Goal: Complete application form

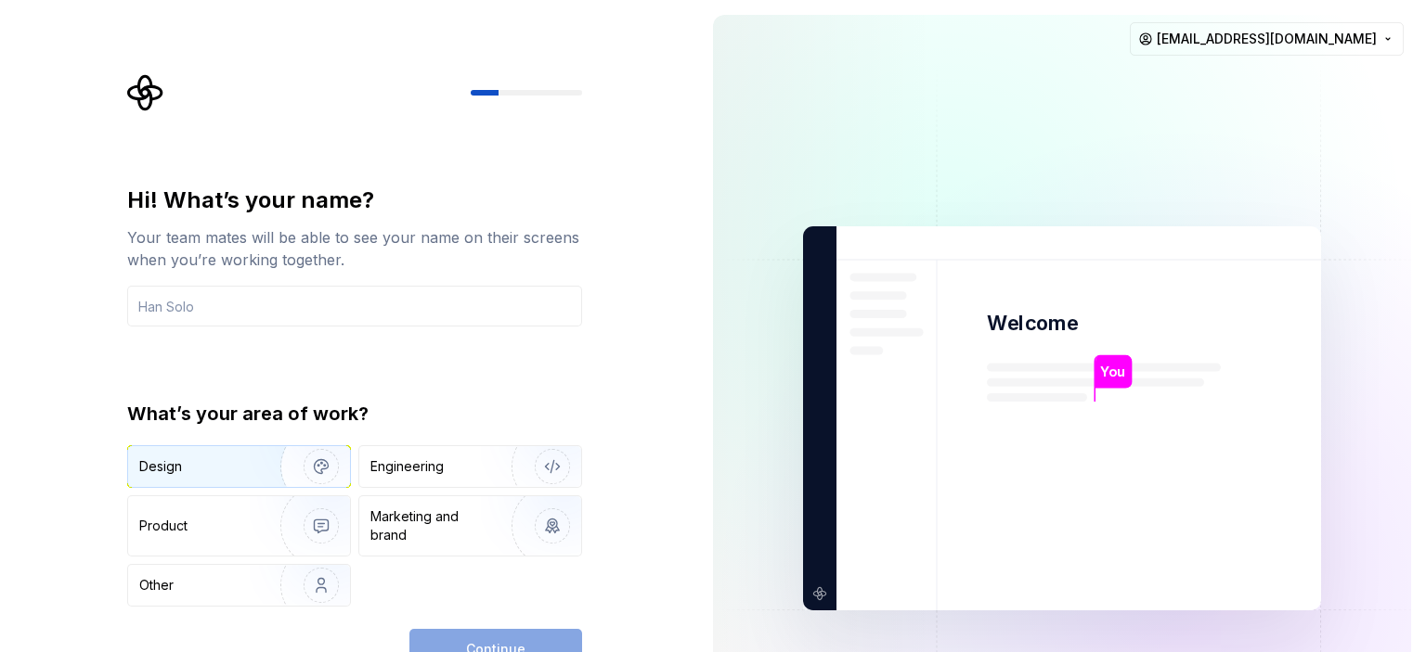
click at [239, 463] on div "Design" at bounding box center [197, 467] width 117 height 19
click at [474, 363] on div "Hi! What’s your name? Your team mates will be able to see your name on their sc…" at bounding box center [354, 396] width 455 height 421
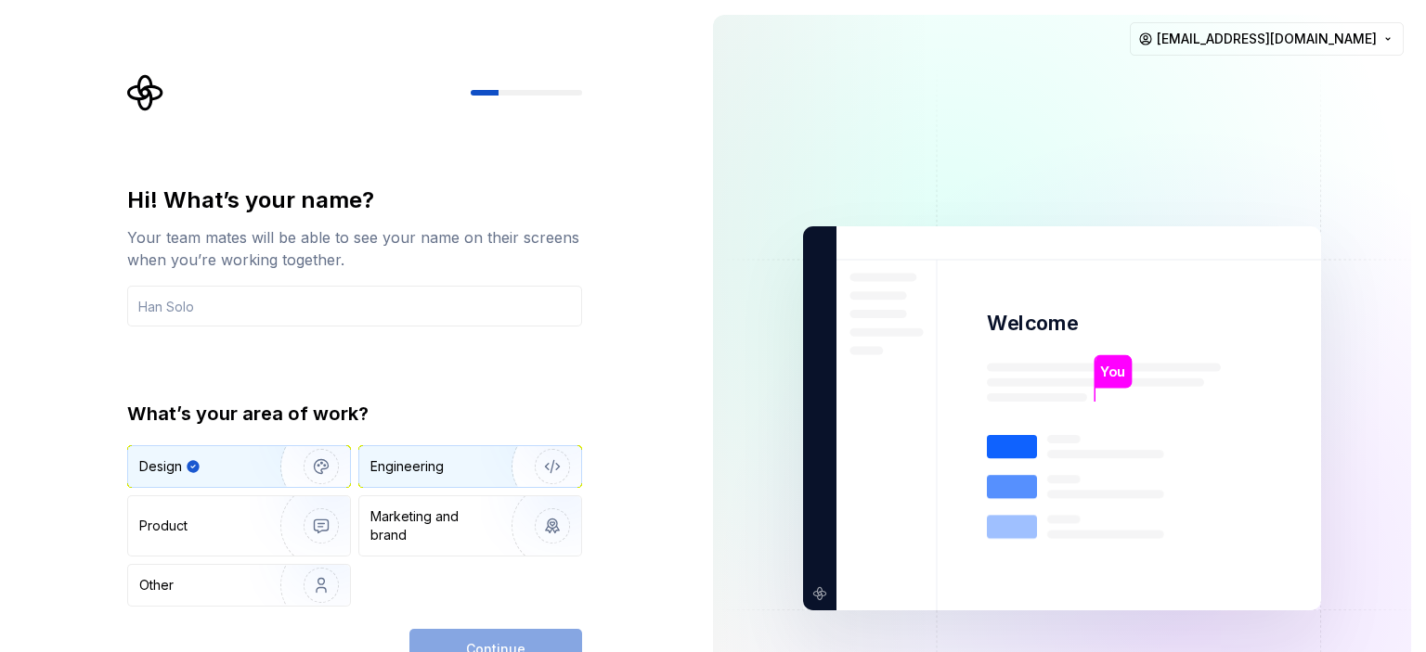
click at [455, 462] on div "Engineering" at bounding box center [444, 467] width 148 height 19
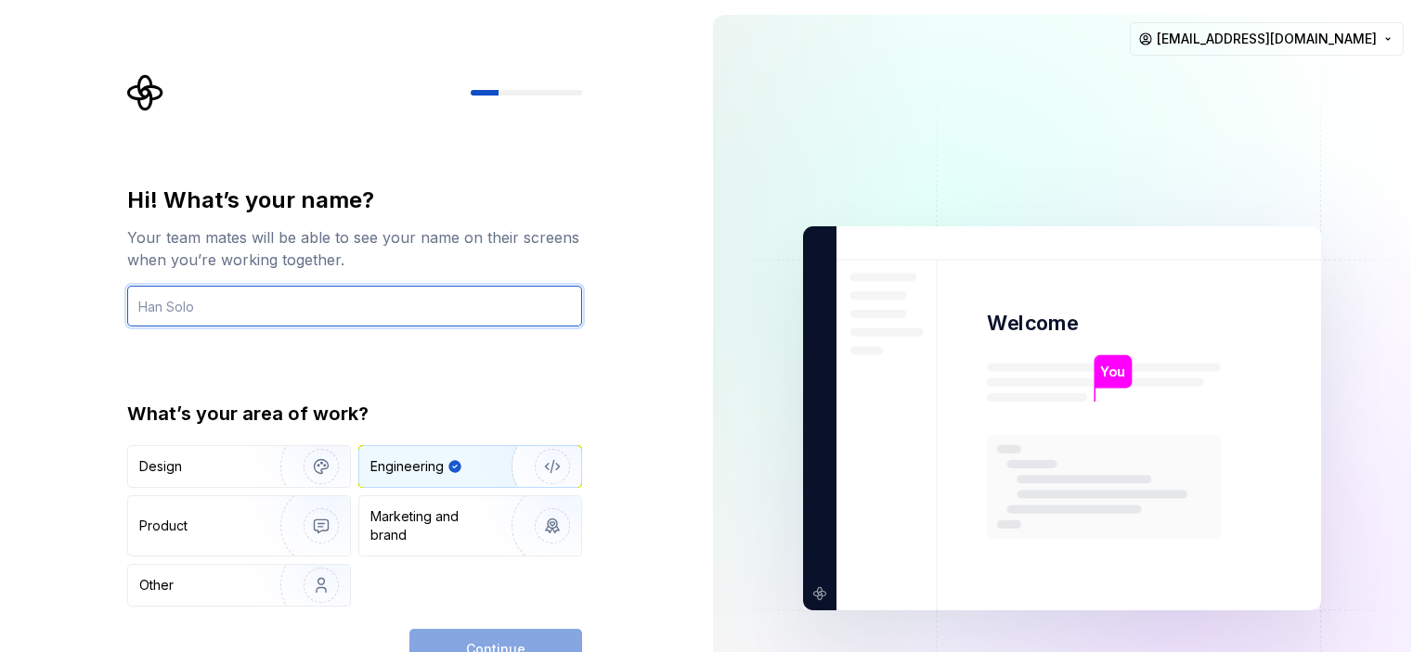
click at [249, 305] on input "text" at bounding box center [354, 306] width 455 height 41
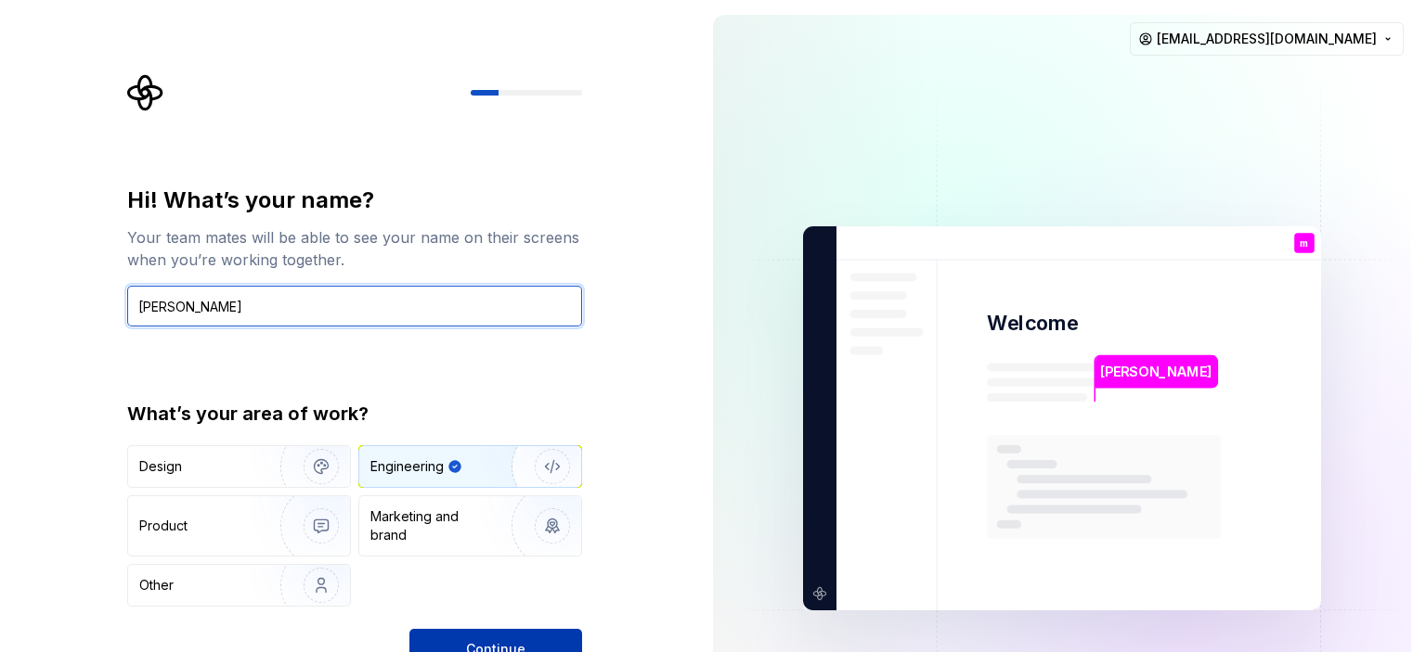
type input "mona"
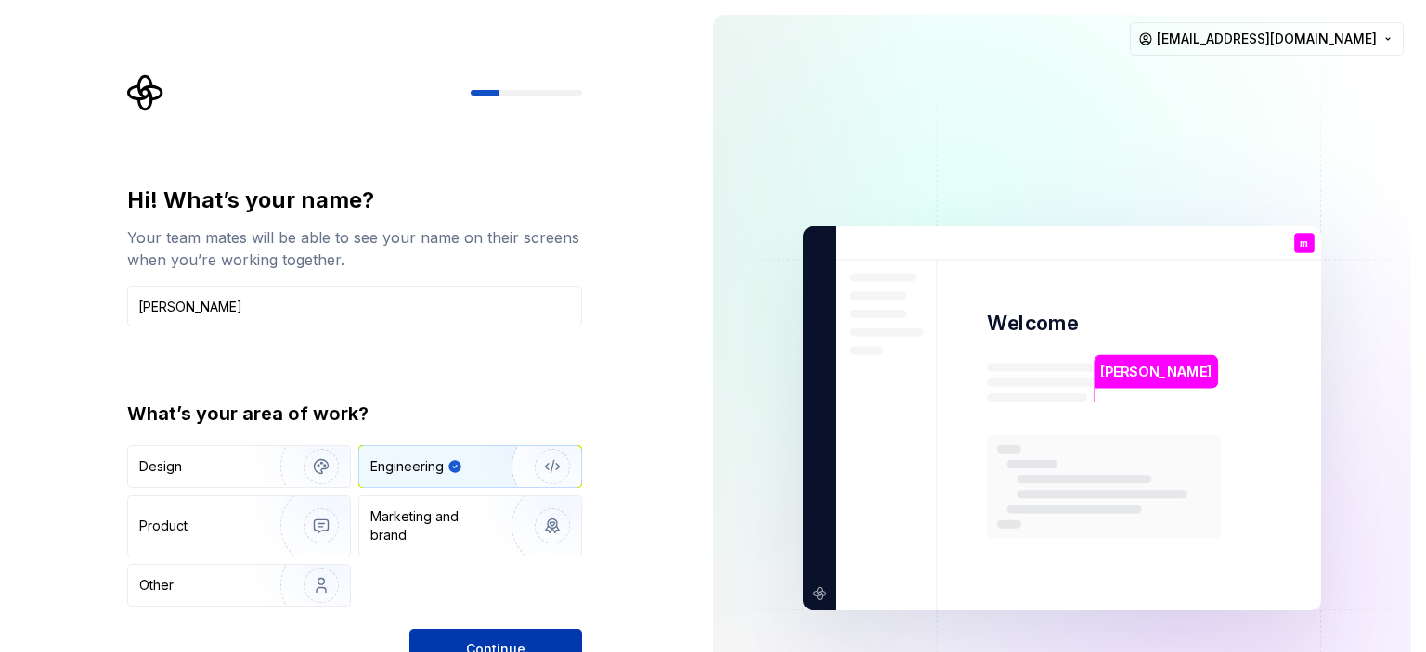
click at [505, 652] on span "Continue" at bounding box center [495, 649] width 59 height 19
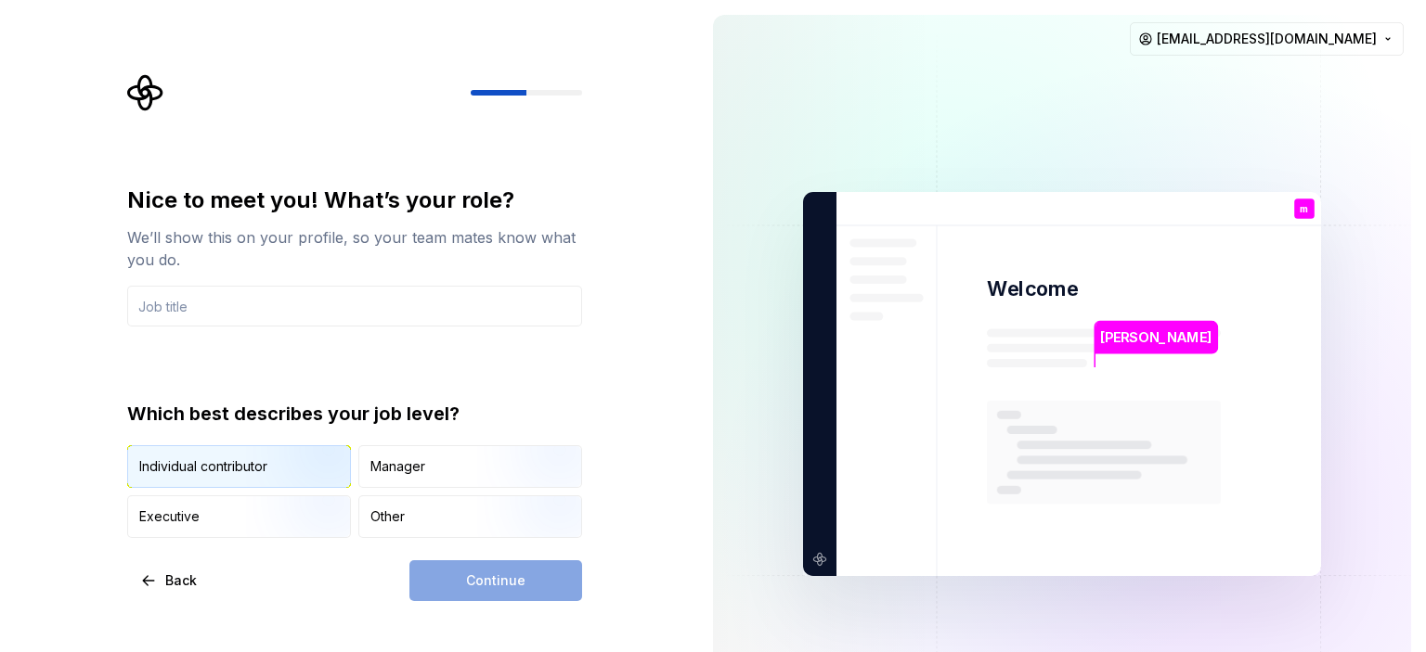
click at [323, 471] on img "button" at bounding box center [305, 490] width 119 height 124
click at [452, 581] on div "Continue" at bounding box center [495, 581] width 173 height 41
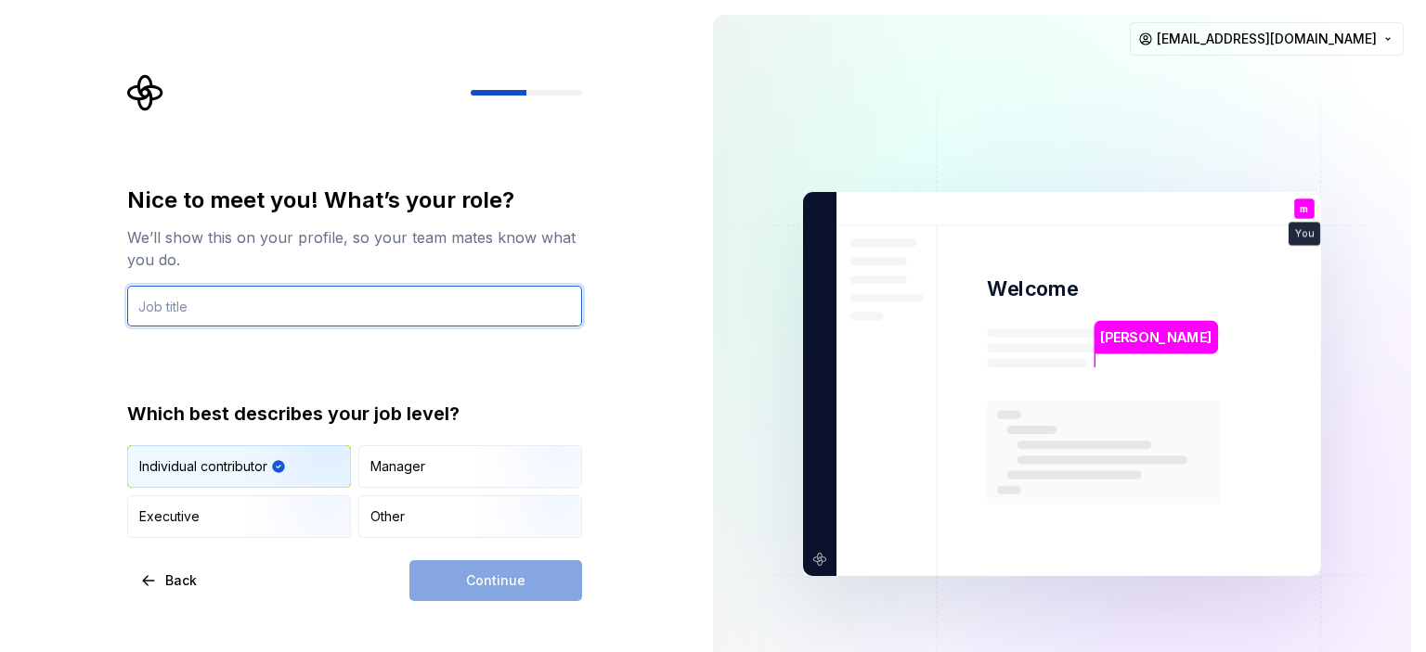
click at [372, 309] on input "text" at bounding box center [354, 306] width 455 height 41
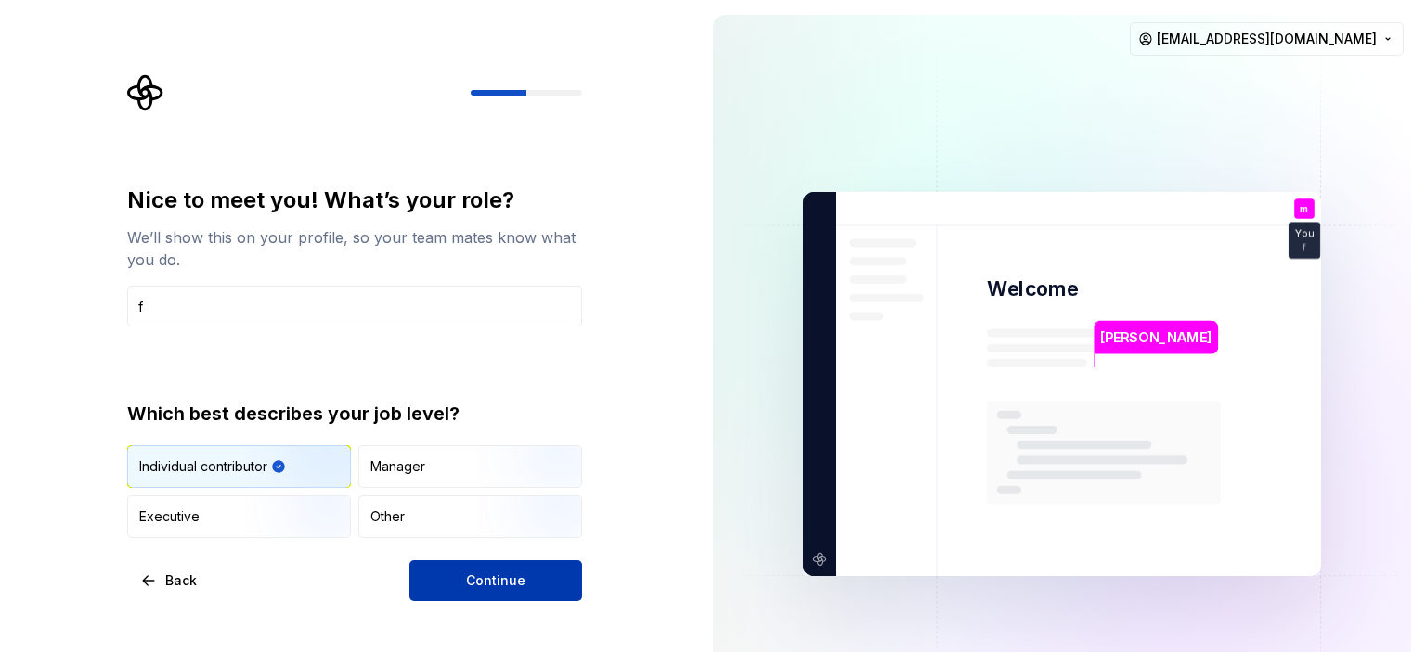
click at [486, 578] on span "Continue" at bounding box center [495, 581] width 59 height 19
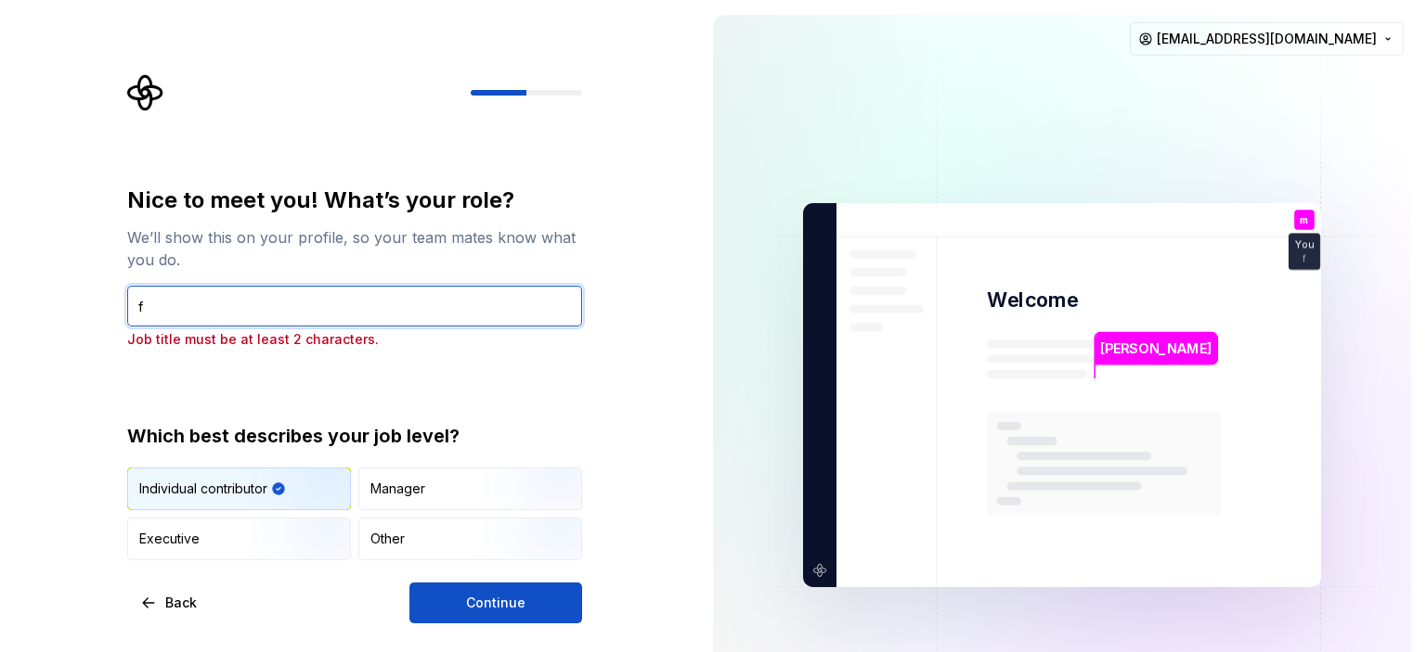
click at [230, 301] on input "f" at bounding box center [354, 306] width 455 height 41
type input "flutter"
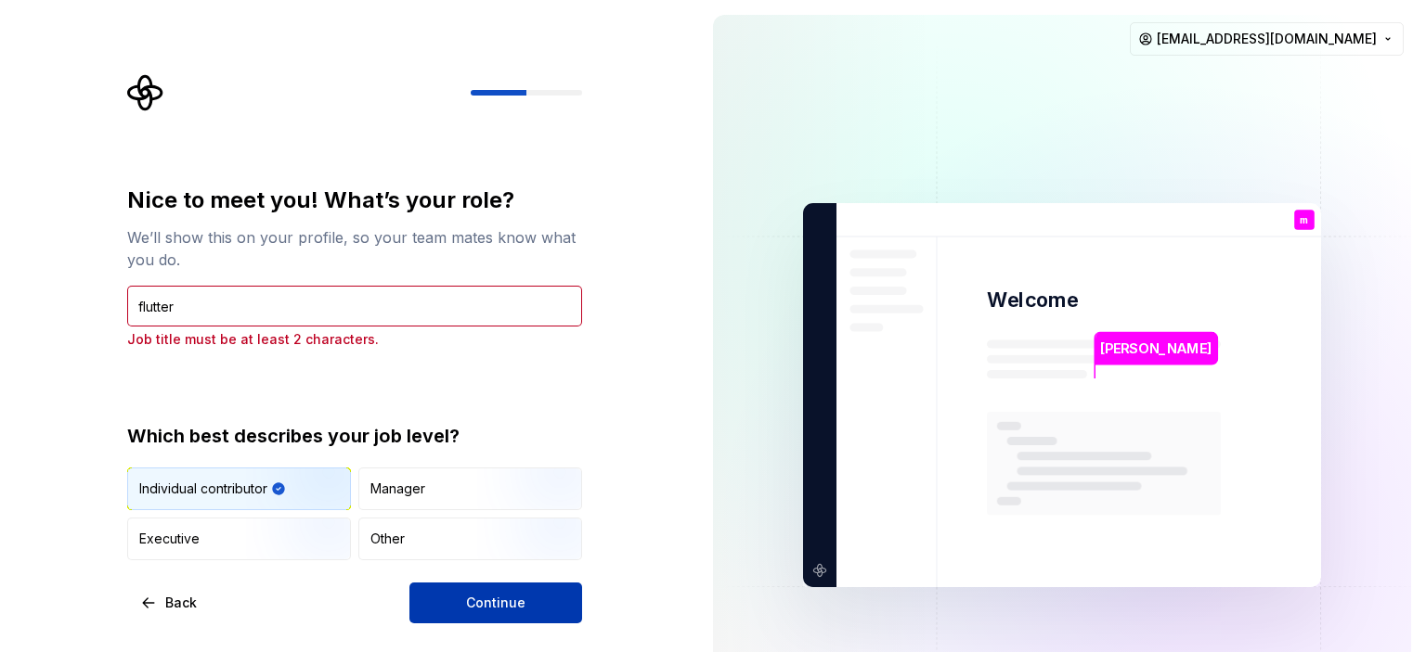
click at [536, 608] on button "Continue" at bounding box center [495, 603] width 173 height 41
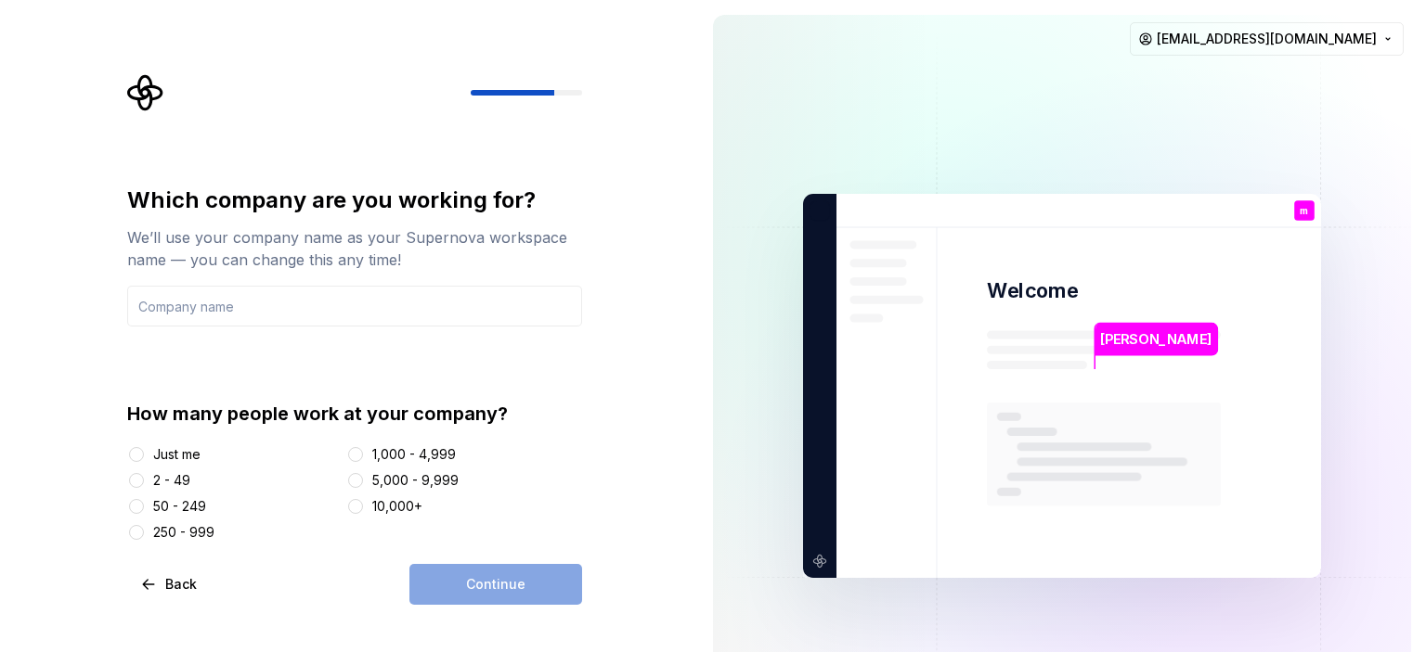
click at [157, 459] on div "Just me" at bounding box center [176, 455] width 47 height 19
click at [144, 459] on button "Just me" at bounding box center [136, 454] width 15 height 15
click at [471, 597] on div "Continue" at bounding box center [495, 584] width 173 height 41
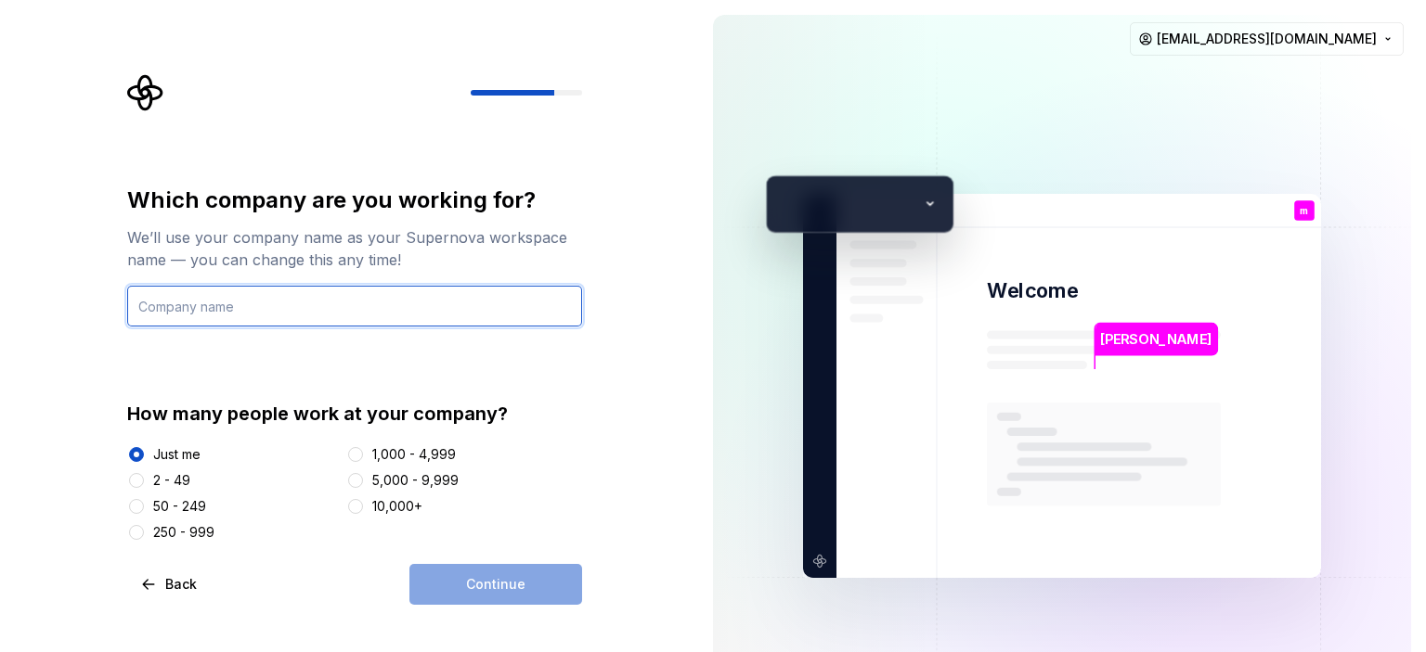
click at [289, 316] on input "text" at bounding box center [354, 306] width 455 height 41
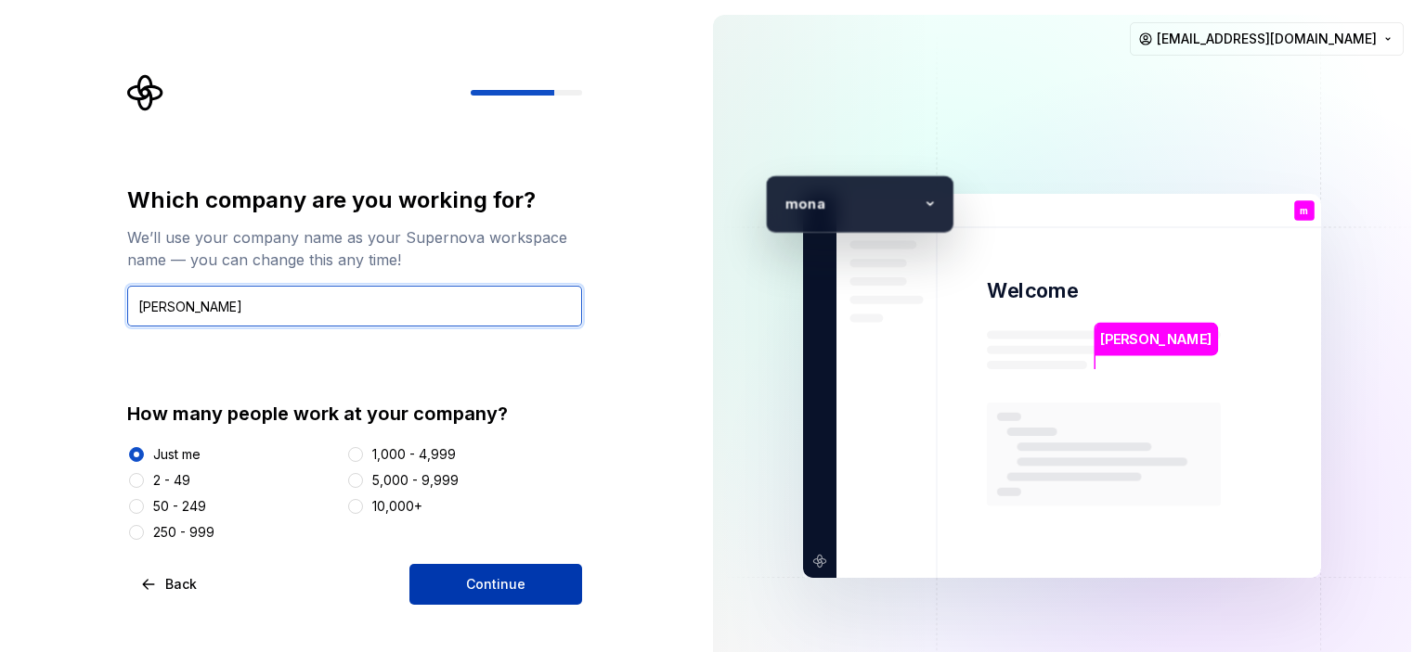
type input "mona"
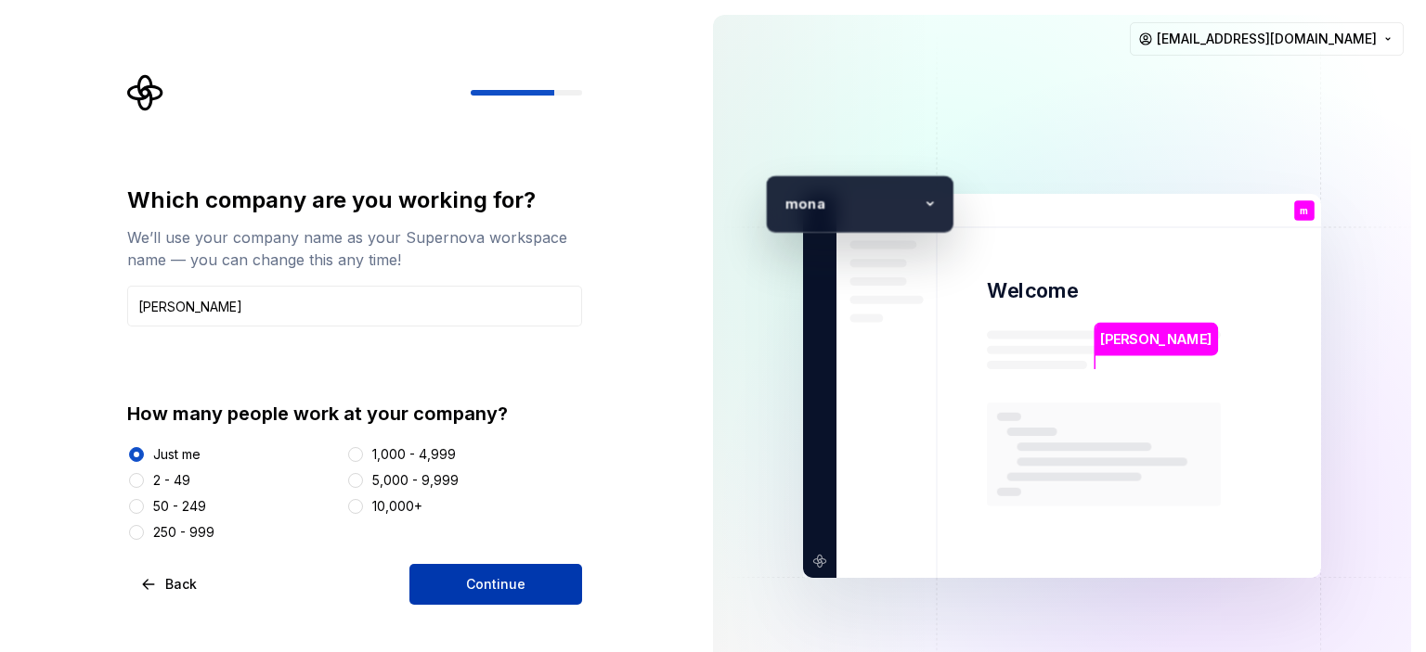
click at [460, 577] on button "Continue" at bounding box center [495, 584] width 173 height 41
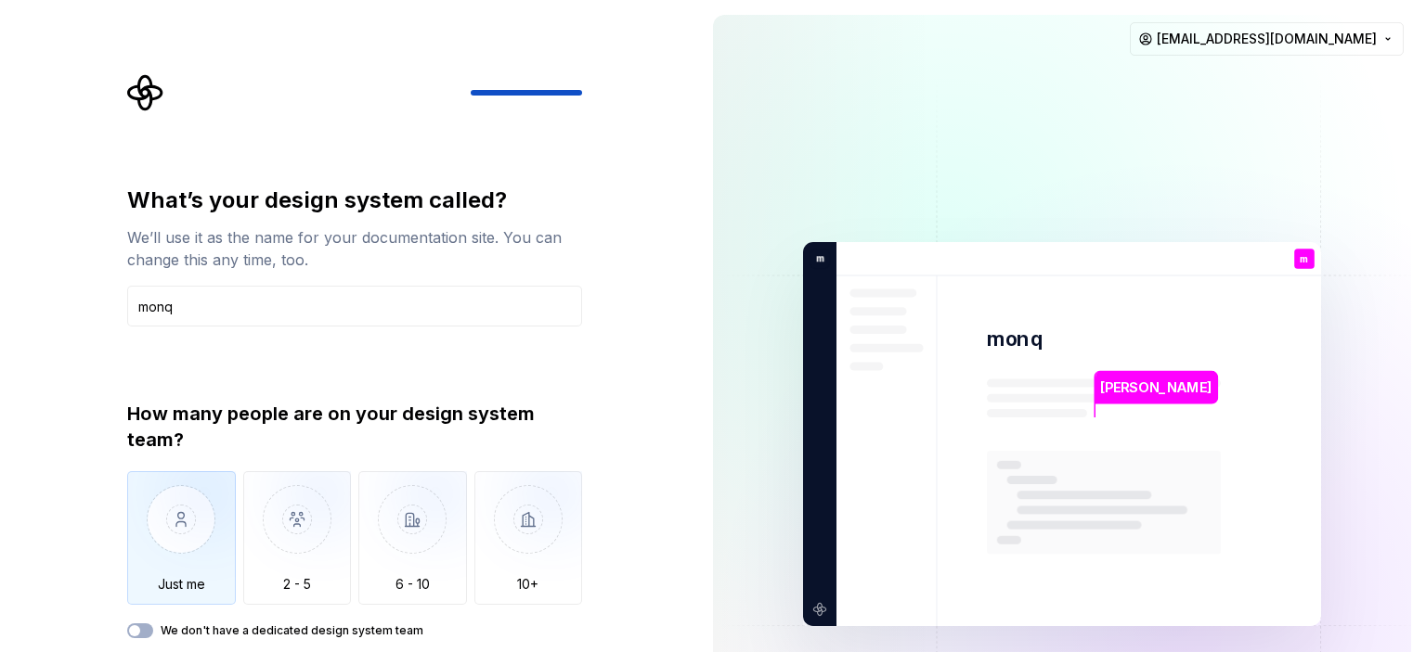
type input "monq"
click at [193, 507] on img "button" at bounding box center [181, 533] width 109 height 124
click at [597, 382] on div "What’s your design system called? We’ll use it as the name for your documentati…" at bounding box center [360, 387] width 488 height 627
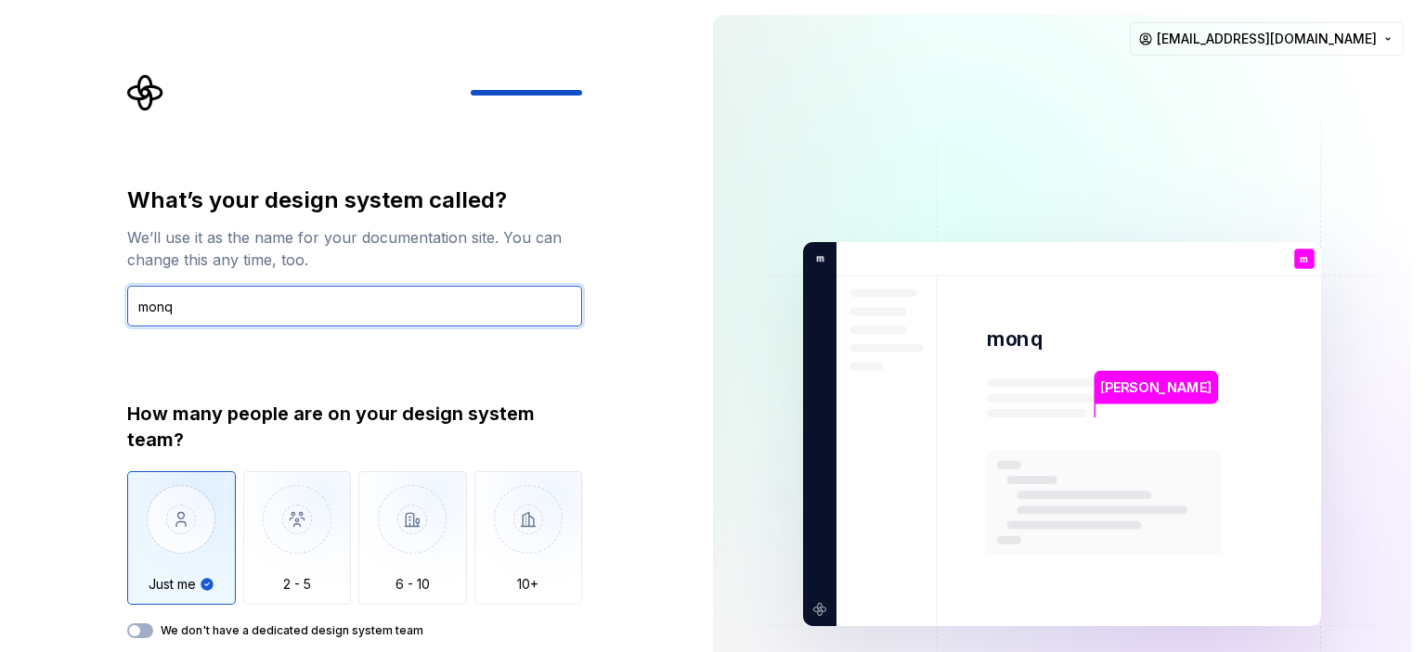
click at [368, 303] on input "monq" at bounding box center [354, 306] width 455 height 41
click at [480, 304] on input "monq" at bounding box center [354, 306] width 455 height 41
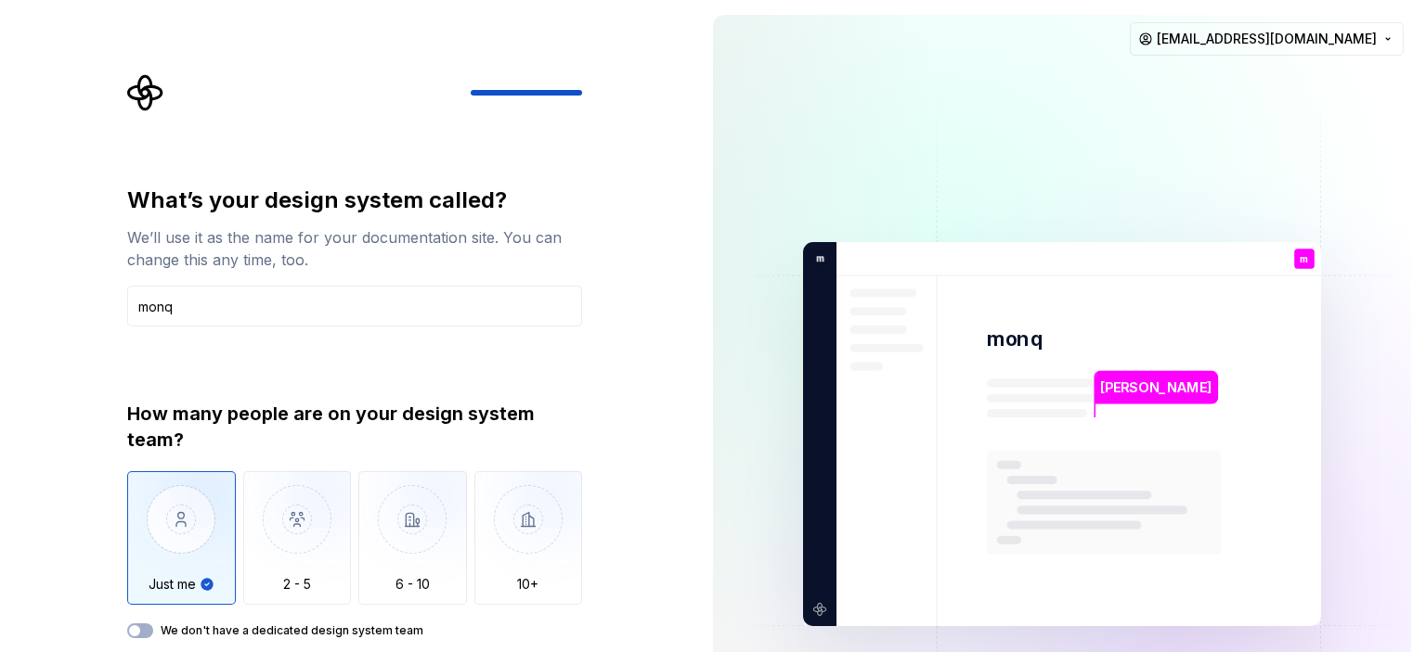
click at [741, 471] on img at bounding box center [1062, 434] width 752 height 877
click at [653, 426] on div "What’s your design system called? We’ll use it as the name for your documentati…" at bounding box center [349, 434] width 698 height 869
click at [145, 627] on button "We don't have a dedicated design system team" at bounding box center [140, 631] width 26 height 15
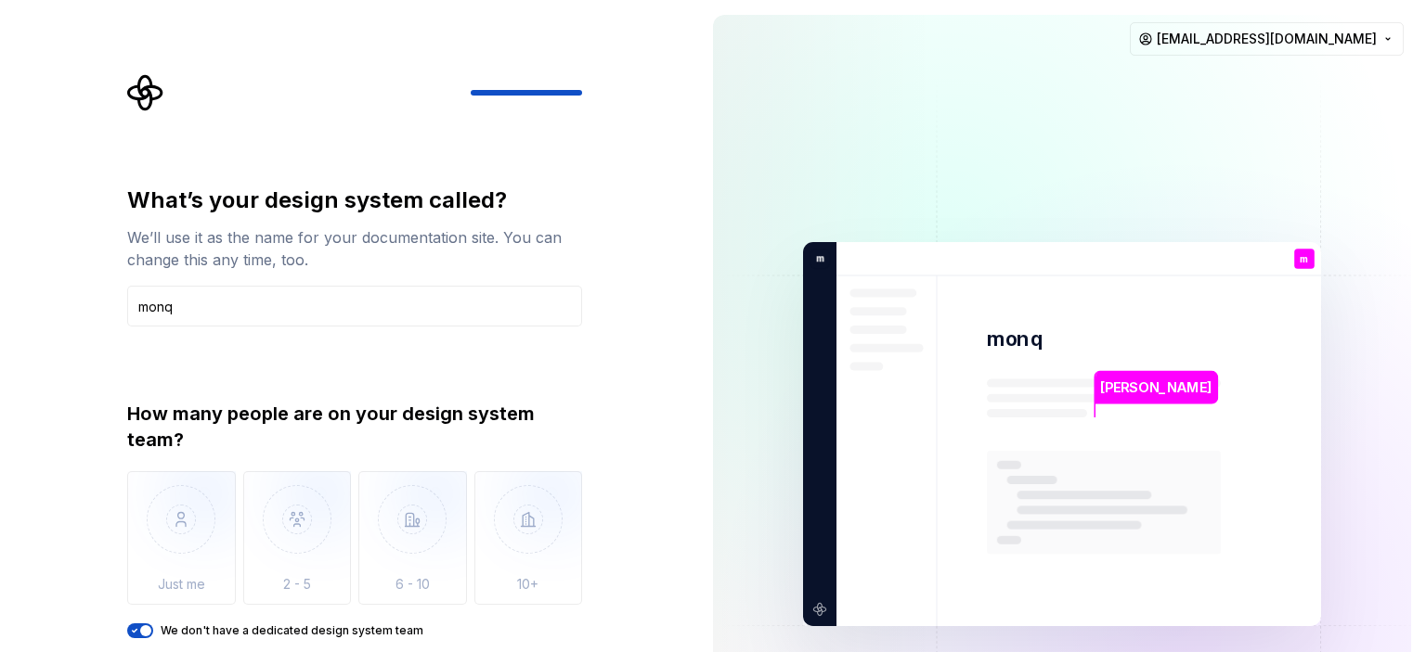
click at [717, 478] on img at bounding box center [1062, 434] width 752 height 877
click at [140, 627] on span "button" at bounding box center [145, 631] width 11 height 11
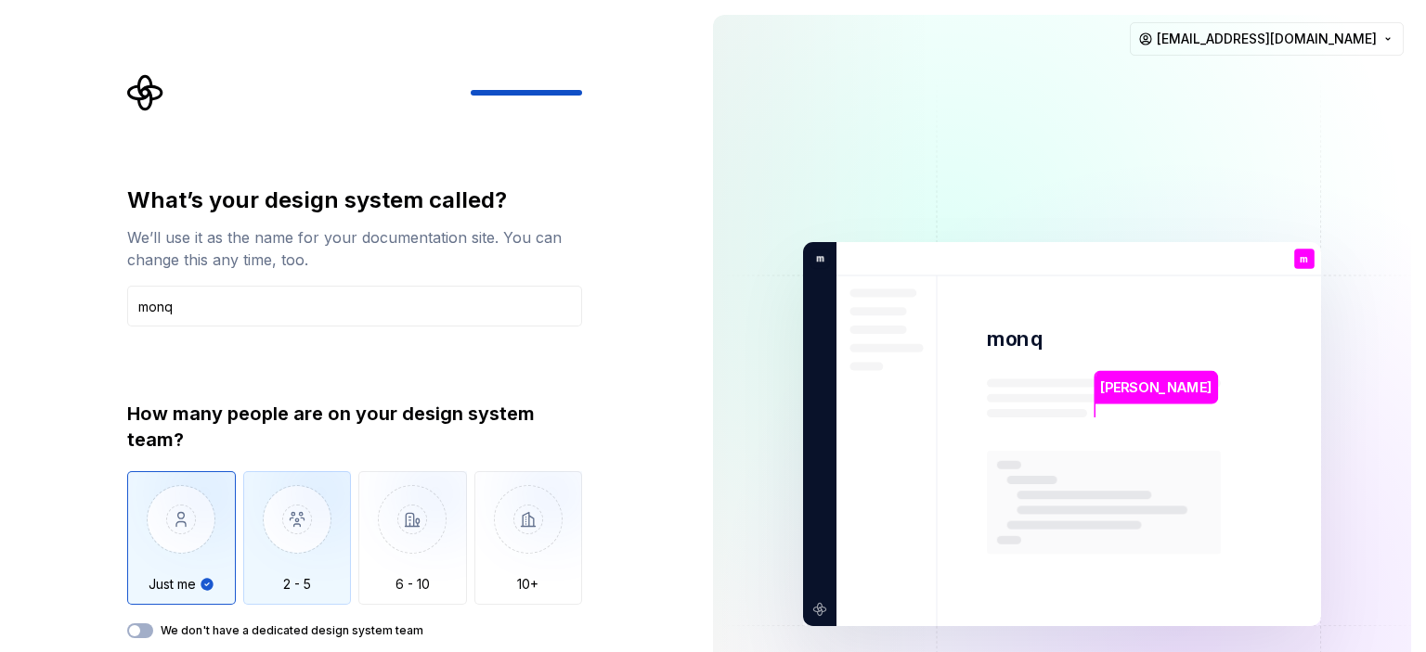
click at [277, 584] on img "button" at bounding box center [297, 533] width 109 height 124
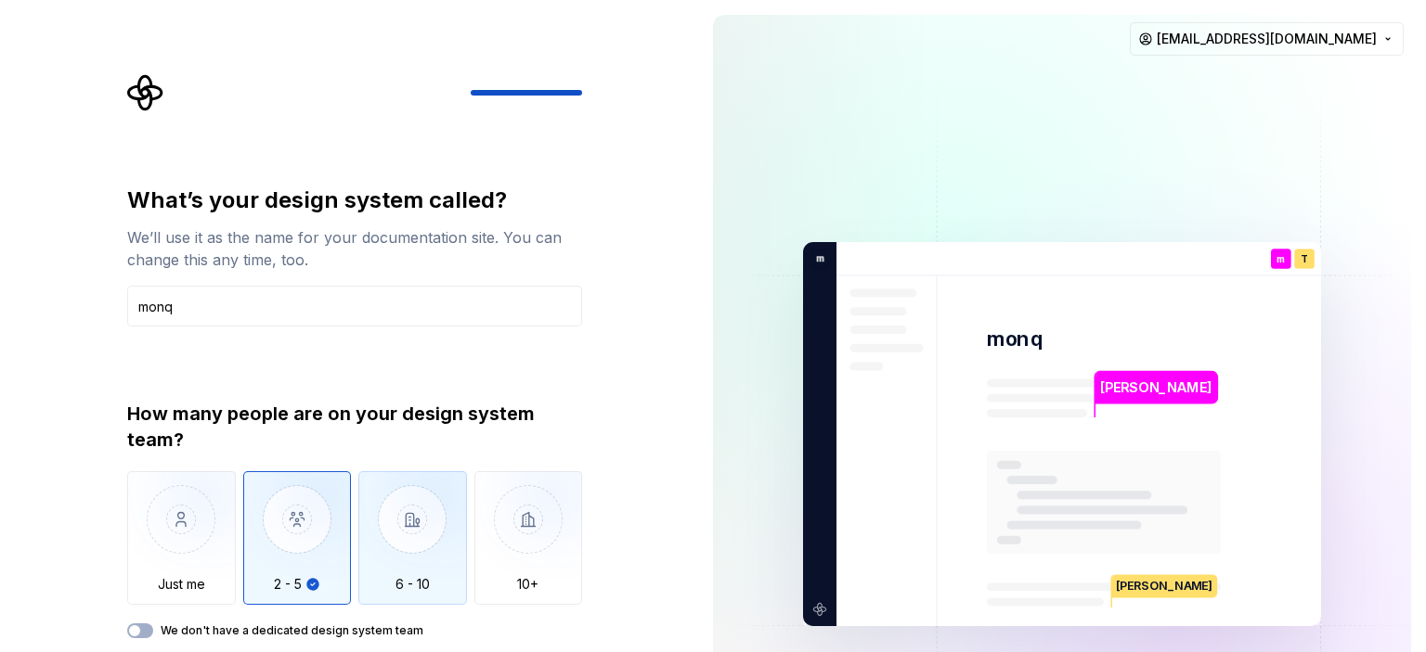
click at [391, 563] on img "button" at bounding box center [412, 533] width 109 height 124
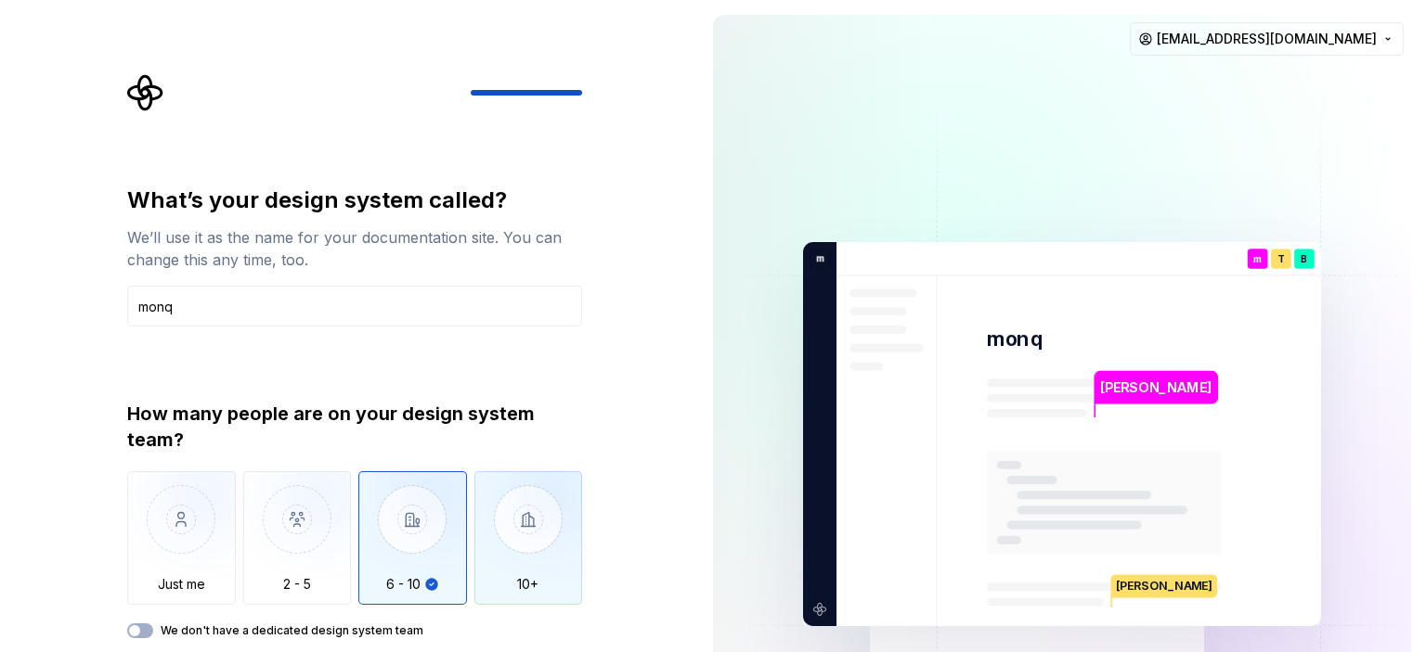
click at [518, 537] on img "button" at bounding box center [528, 533] width 109 height 124
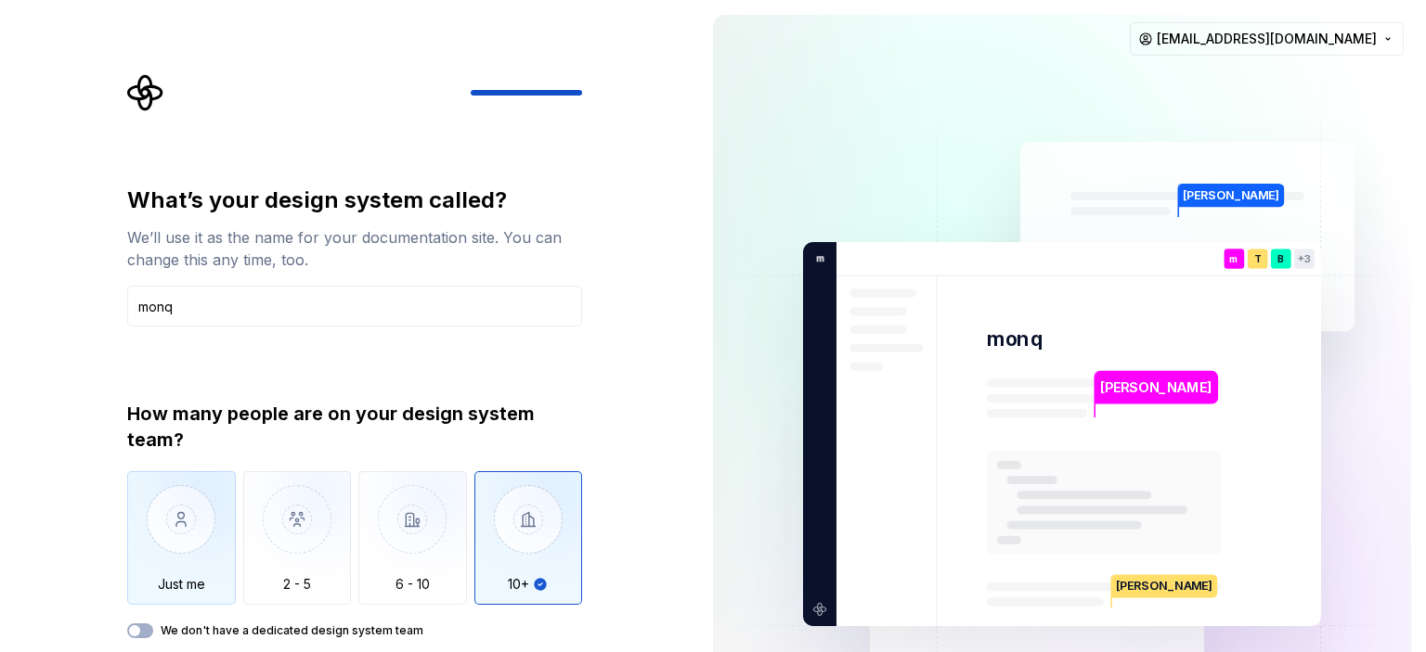
click at [178, 537] on img "button" at bounding box center [181, 533] width 109 height 124
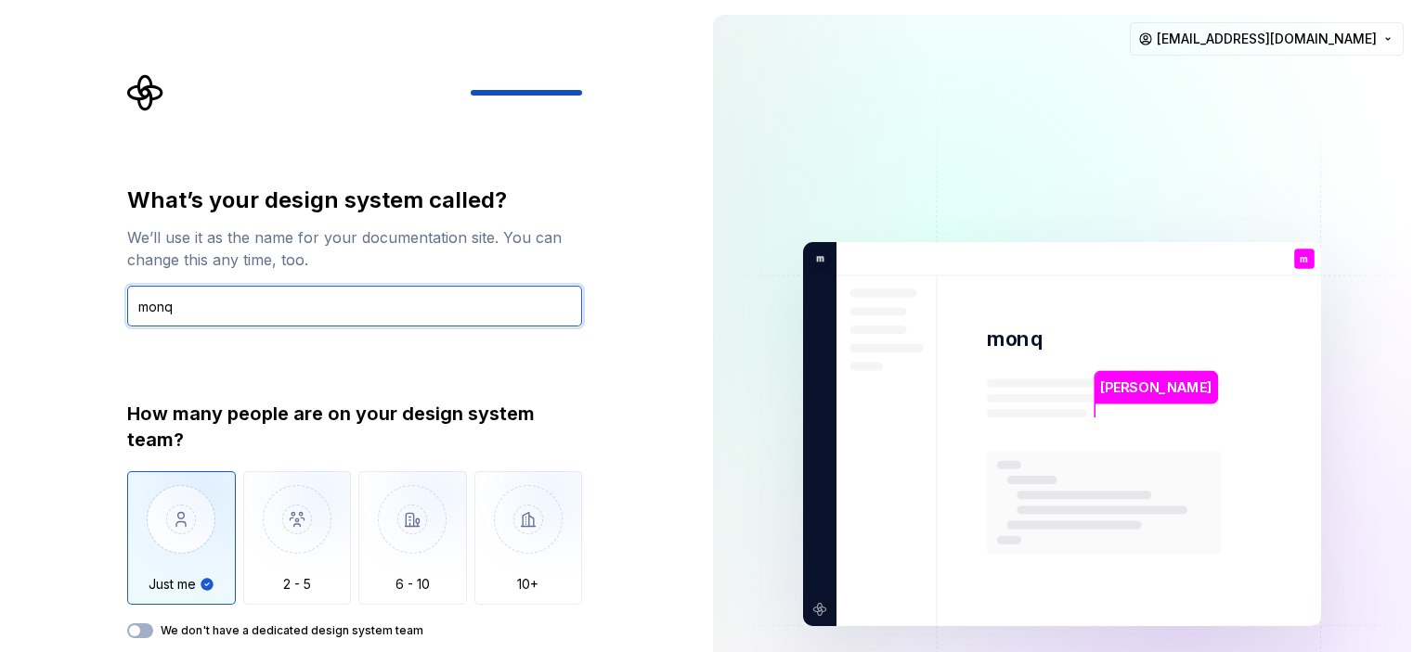
click at [261, 293] on input "monq" at bounding box center [354, 306] width 455 height 41
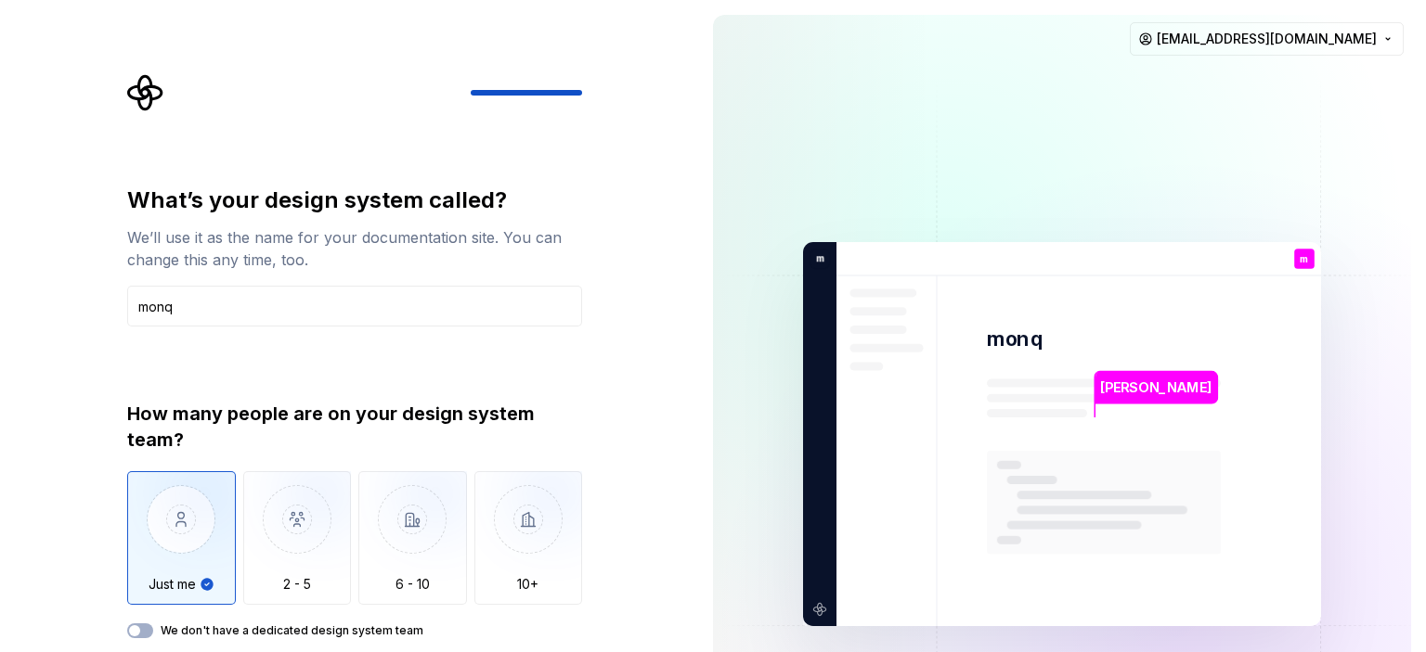
click at [725, 395] on img at bounding box center [1062, 434] width 752 height 877
